Goal: Task Accomplishment & Management: Complete application form

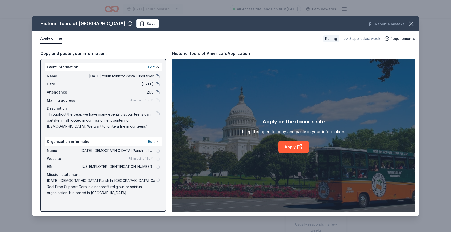
scroll to position [102, 0]
click at [140, 22] on span "Save" at bounding box center [148, 24] width 16 height 6
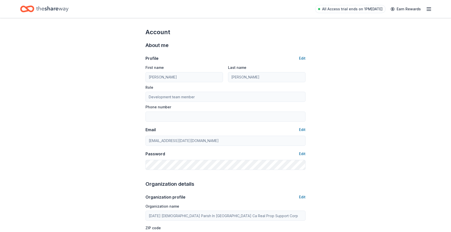
click at [44, 9] on icon "Home" at bounding box center [52, 9] width 32 height 10
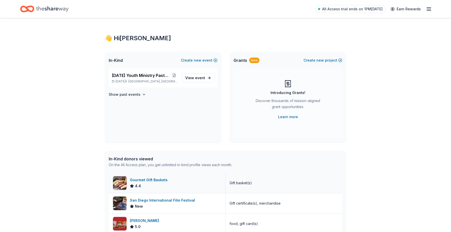
click at [159, 179] on div "Gourmet Gift Baskets" at bounding box center [150, 180] width 40 height 6
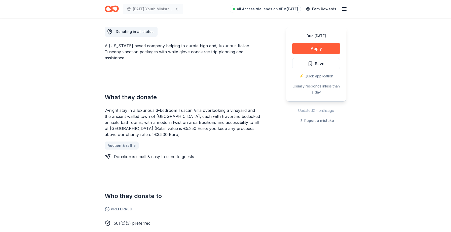
scroll to position [139, 0]
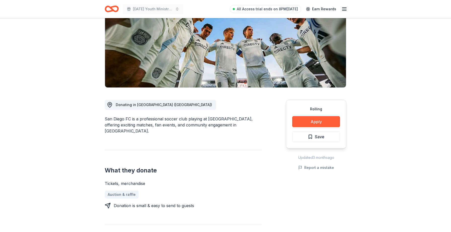
scroll to position [71, 0]
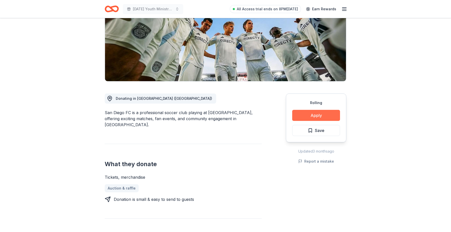
click at [331, 117] on button "Apply" at bounding box center [316, 115] width 48 height 11
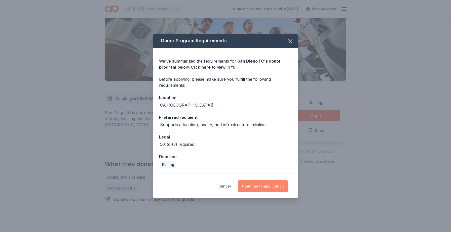
click at [275, 186] on button "Continue to application" at bounding box center [263, 186] width 50 height 12
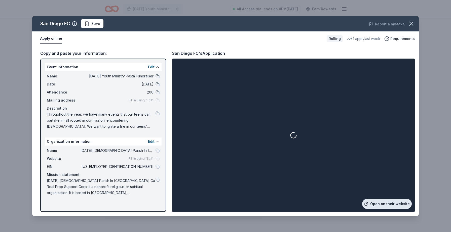
click at [395, 208] on link "Open on their website" at bounding box center [387, 204] width 50 height 10
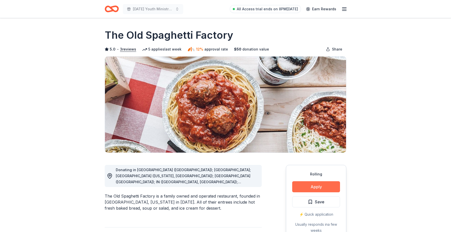
click at [303, 183] on button "Apply" at bounding box center [316, 186] width 48 height 11
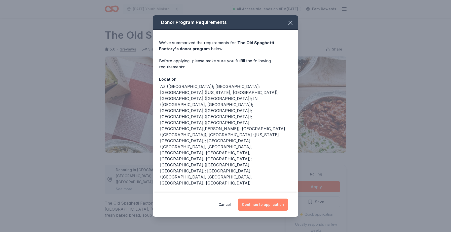
click at [257, 199] on button "Continue to application" at bounding box center [263, 205] width 50 height 12
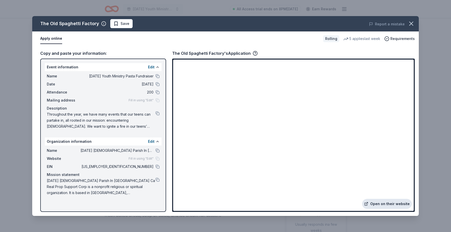
click at [372, 202] on link "Open on their website" at bounding box center [387, 204] width 50 height 10
click at [126, 23] on span "Save" at bounding box center [125, 24] width 9 height 6
click at [132, 23] on html "Ascension Youth Ministry Pasta Fundraiser All Access trial ends on 8PM, 10/5 Ea…" at bounding box center [225, 116] width 451 height 232
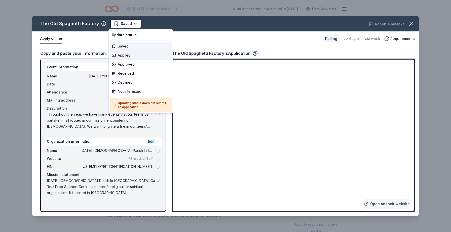
click at [131, 56] on div "Applied" at bounding box center [141, 55] width 62 height 9
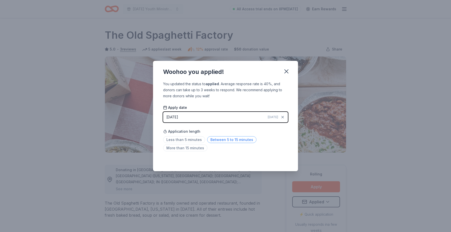
click at [220, 141] on span "Between 5 to 15 minutes" at bounding box center [231, 139] width 49 height 7
click at [286, 71] on icon "button" at bounding box center [287, 72] width 4 height 4
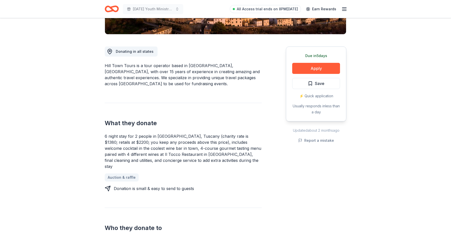
scroll to position [127, 0]
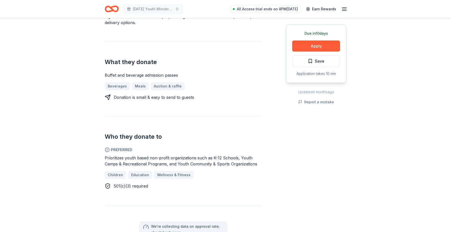
scroll to position [176, 0]
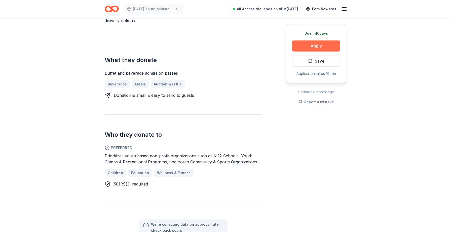
click at [308, 43] on button "Apply" at bounding box center [316, 46] width 48 height 11
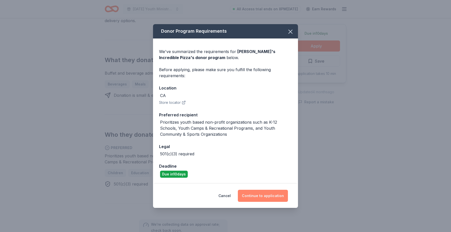
click at [256, 195] on button "Continue to application" at bounding box center [263, 196] width 50 height 12
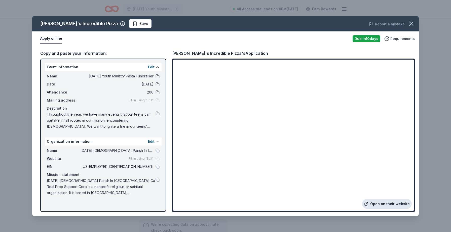
click at [396, 204] on link "Open on their website" at bounding box center [387, 204] width 50 height 10
click at [139, 25] on span "Save" at bounding box center [143, 24] width 9 height 6
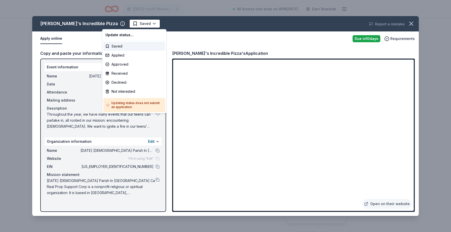
click at [125, 24] on html "Ascension Youth Ministry Pasta Fundraiser All Access trial ends on 8PM, 10/5 Ea…" at bounding box center [225, 116] width 451 height 232
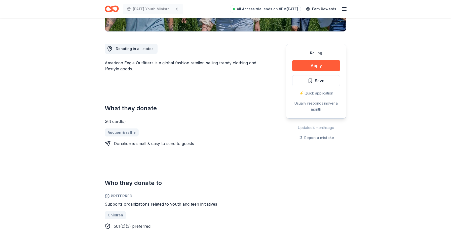
scroll to position [122, 0]
click at [327, 61] on button "Apply" at bounding box center [316, 65] width 48 height 11
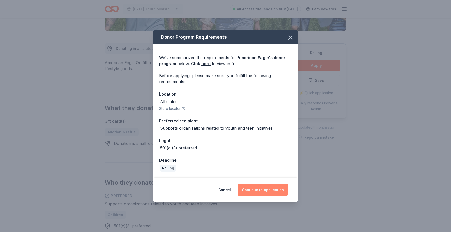
click at [262, 187] on button "Continue to application" at bounding box center [263, 190] width 50 height 12
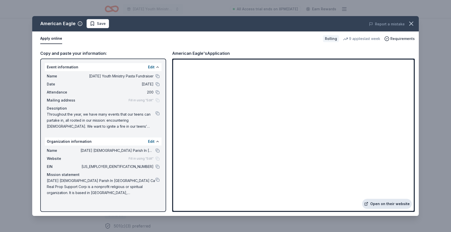
click at [377, 206] on link "Open on their website" at bounding box center [387, 204] width 50 height 10
click at [106, 25] on button "Save" at bounding box center [98, 23] width 22 height 9
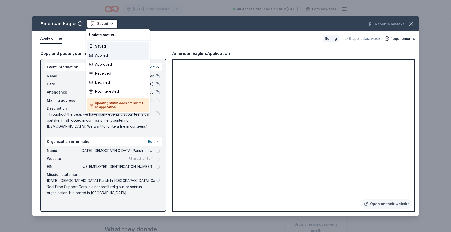
click at [116, 57] on div "Applied" at bounding box center [118, 55] width 62 height 9
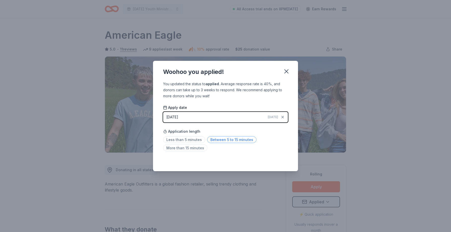
click at [237, 141] on span "Between 5 to 15 minutes" at bounding box center [231, 139] width 49 height 7
click at [288, 71] on icon "button" at bounding box center [286, 71] width 7 height 7
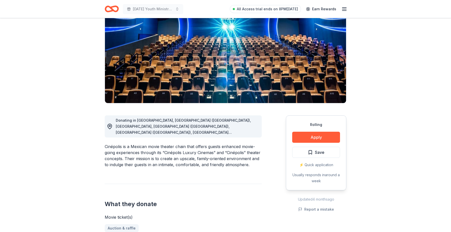
scroll to position [51, 0]
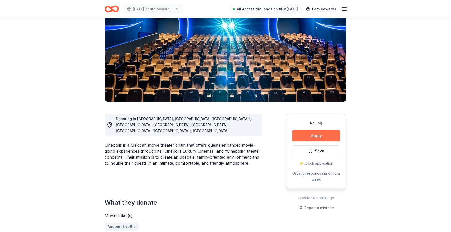
click at [302, 138] on button "Apply" at bounding box center [316, 135] width 48 height 11
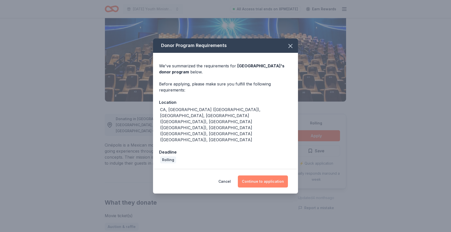
click at [259, 176] on button "Continue to application" at bounding box center [263, 182] width 50 height 12
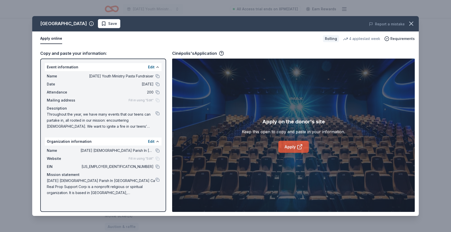
click at [297, 149] on icon at bounding box center [300, 147] width 6 height 6
click at [108, 24] on span "Save" at bounding box center [112, 24] width 9 height 6
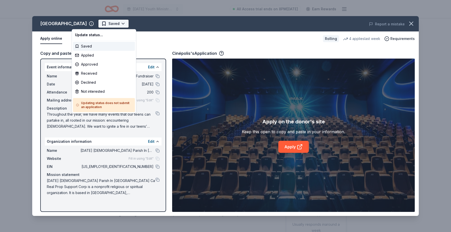
click at [92, 24] on html "Ascension Youth Ministry Pasta Fundraiser All Access trial ends on 8PM, 10/5 Ea…" at bounding box center [225, 116] width 451 height 232
click at [90, 58] on div "Applied" at bounding box center [104, 55] width 62 height 9
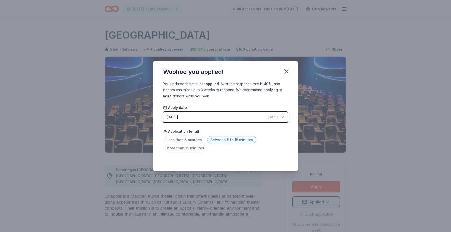
click at [223, 141] on span "Between 5 to 15 minutes" at bounding box center [231, 139] width 49 height 7
click at [288, 69] on icon "button" at bounding box center [286, 71] width 7 height 7
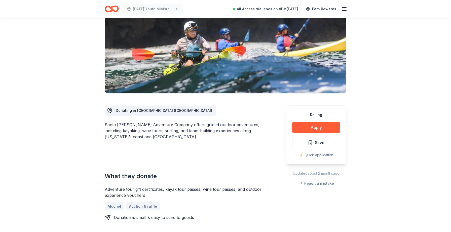
scroll to position [64, 0]
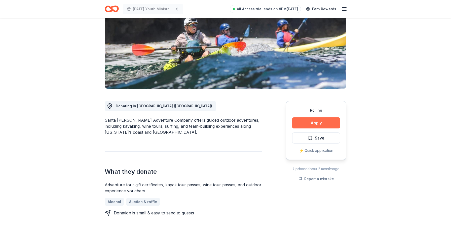
click at [323, 122] on button "Apply" at bounding box center [316, 123] width 48 height 11
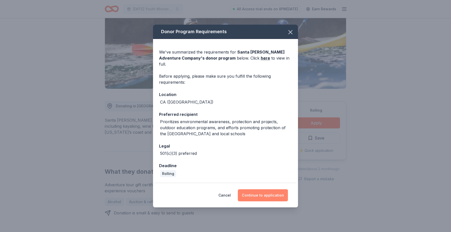
click at [262, 192] on button "Continue to application" at bounding box center [263, 195] width 50 height 12
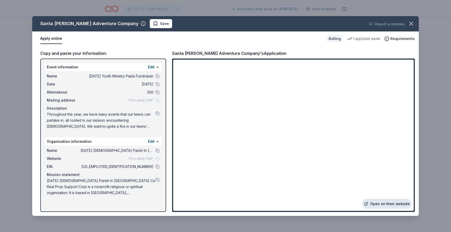
click at [403, 204] on link "Open on their website" at bounding box center [387, 204] width 50 height 10
click at [160, 21] on span "Save" at bounding box center [164, 24] width 9 height 6
click at [151, 23] on html "Ascension Youth Ministry Pasta Fundraiser All Access trial ends on 8PM, 10/5 Ea…" at bounding box center [225, 52] width 451 height 232
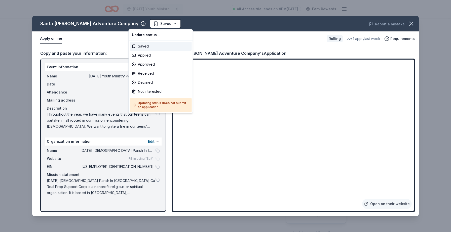
scroll to position [0, 0]
click at [154, 54] on div "Applied" at bounding box center [161, 55] width 62 height 9
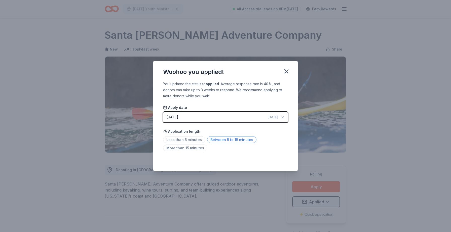
click at [239, 137] on span "Between 5 to 15 minutes" at bounding box center [231, 139] width 49 height 7
click at [287, 67] on button "button" at bounding box center [286, 71] width 11 height 11
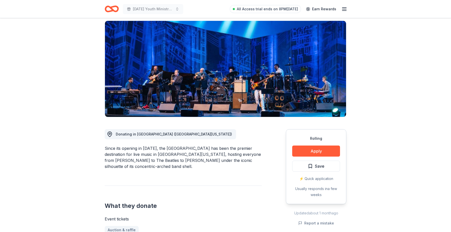
scroll to position [36, 0]
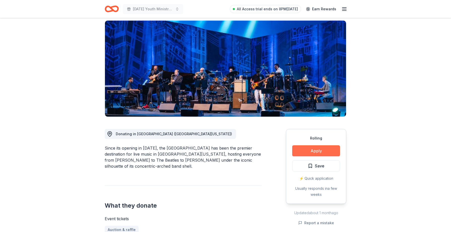
click at [323, 152] on button "Apply" at bounding box center [316, 150] width 48 height 11
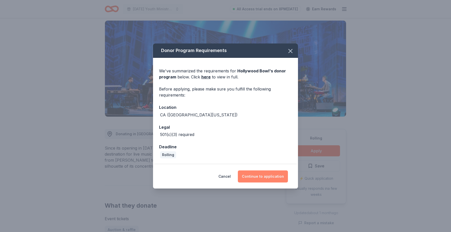
click at [267, 177] on button "Continue to application" at bounding box center [263, 177] width 50 height 12
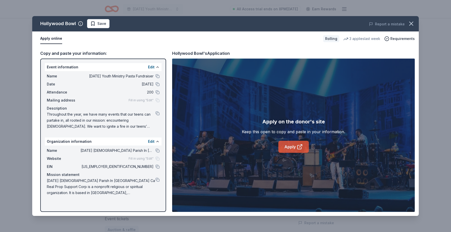
click at [291, 151] on link "Apply" at bounding box center [293, 147] width 30 height 12
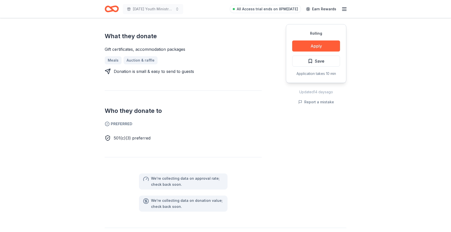
scroll to position [200, 0]
click at [305, 49] on button "Apply" at bounding box center [316, 46] width 48 height 11
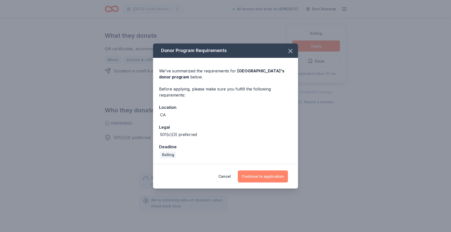
click at [273, 177] on button "Continue to application" at bounding box center [263, 177] width 50 height 12
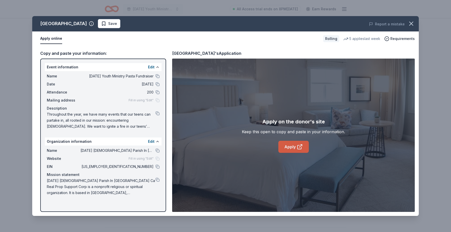
click at [301, 147] on icon at bounding box center [299, 147] width 4 height 4
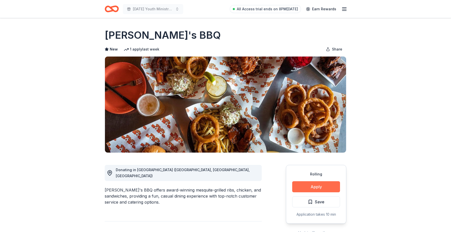
click at [326, 188] on button "Apply" at bounding box center [316, 186] width 48 height 11
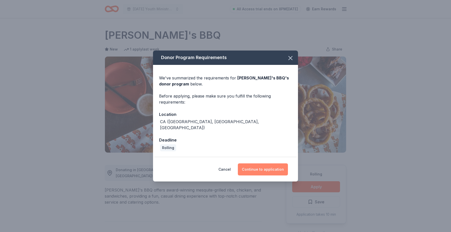
click at [279, 164] on button "Continue to application" at bounding box center [263, 170] width 50 height 12
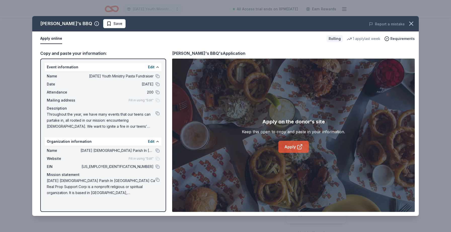
click at [300, 150] on link "Apply" at bounding box center [293, 147] width 30 height 12
click at [103, 26] on button "Save" at bounding box center [114, 23] width 22 height 9
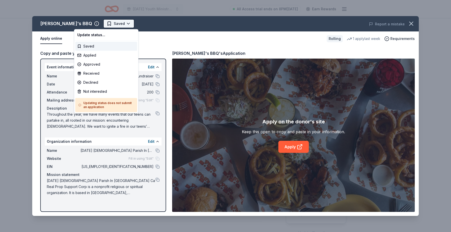
click at [98, 24] on html "[DATE] Youth Ministry Pasta Fundraiser All Access trial ends on 8PM[DATE] Earn …" at bounding box center [225, 116] width 451 height 232
click at [94, 57] on div "Applied" at bounding box center [106, 55] width 62 height 9
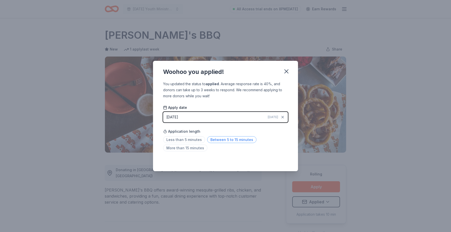
click at [230, 141] on span "Between 5 to 15 minutes" at bounding box center [231, 139] width 49 height 7
click at [287, 69] on icon "button" at bounding box center [286, 71] width 7 height 7
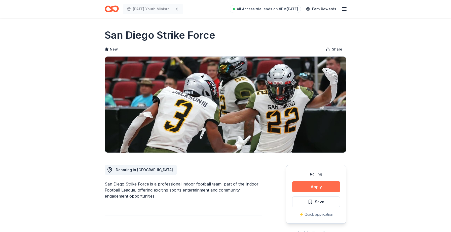
click at [326, 185] on button "Apply" at bounding box center [316, 186] width 48 height 11
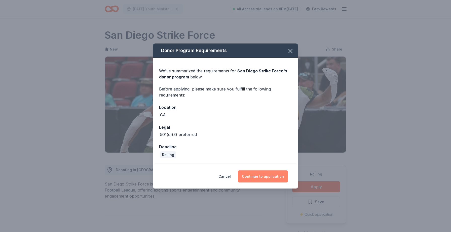
click at [277, 175] on button "Continue to application" at bounding box center [263, 177] width 50 height 12
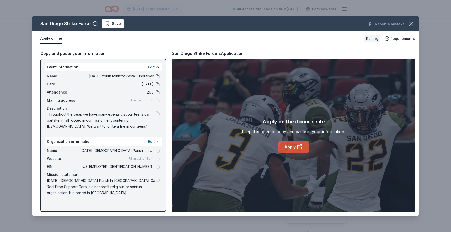
click at [290, 145] on link "Apply" at bounding box center [293, 147] width 30 height 12
